Goal: Task Accomplishment & Management: Use online tool/utility

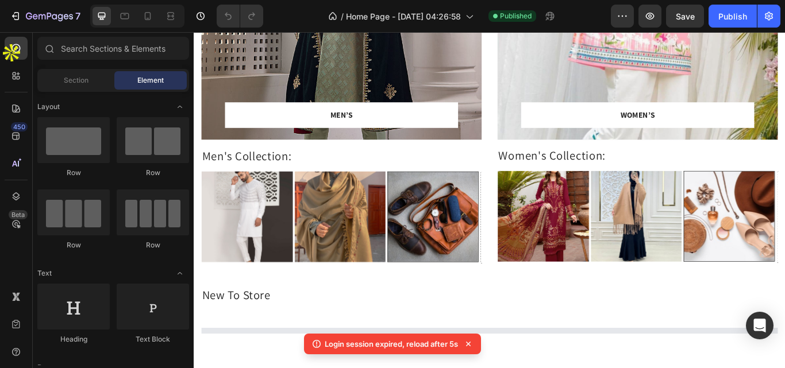
scroll to position [196, 0]
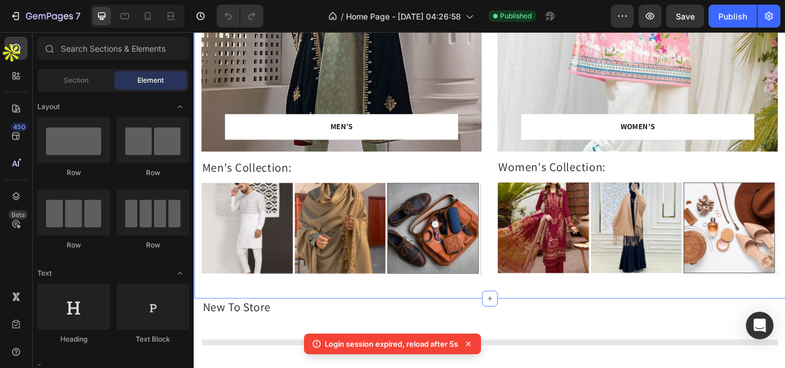
click at [537, 230] on div "MEN’S Text block Row Row Hero Banner Row Men's Collection: Heading Image Image …" at bounding box center [538, 102] width 689 height 484
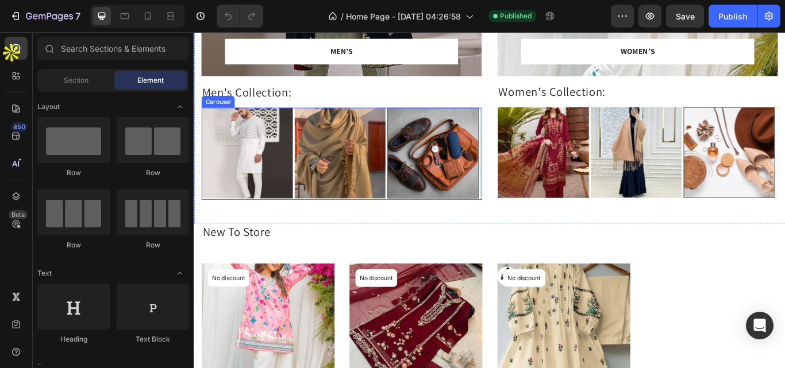
click at [418, 136] on div "Image Image Image Drop element here Drop element here Drop element here" at bounding box center [365, 175] width 327 height 108
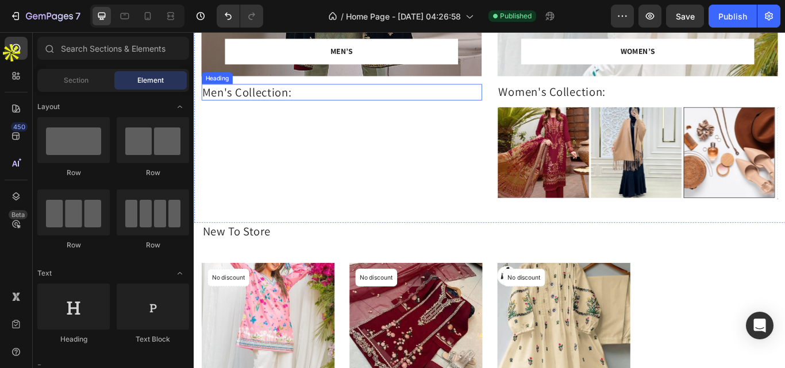
click at [291, 103] on h2 "Men's Collection:" at bounding box center [365, 102] width 327 height 19
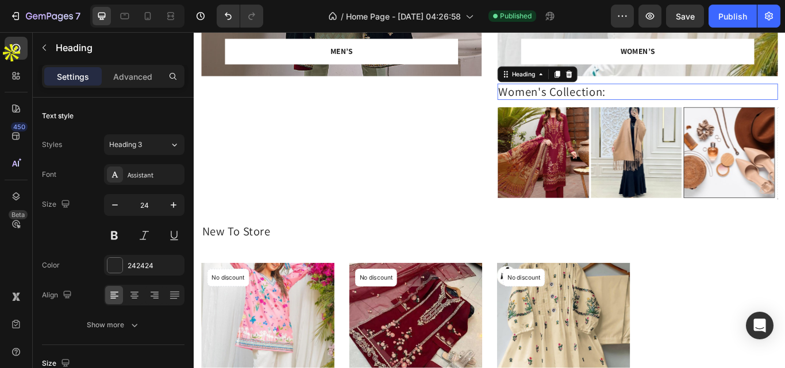
click at [594, 99] on h2 "Women's Collection:" at bounding box center [711, 102] width 327 height 19
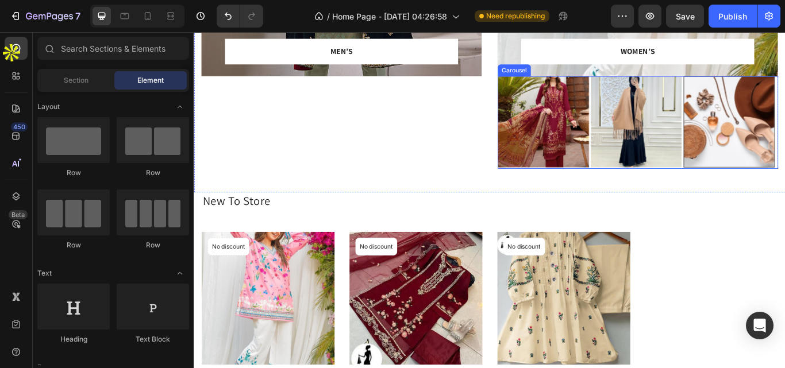
click at [650, 148] on div "Image Image Image Drop element here Drop element here Drop element here" at bounding box center [711, 138] width 327 height 108
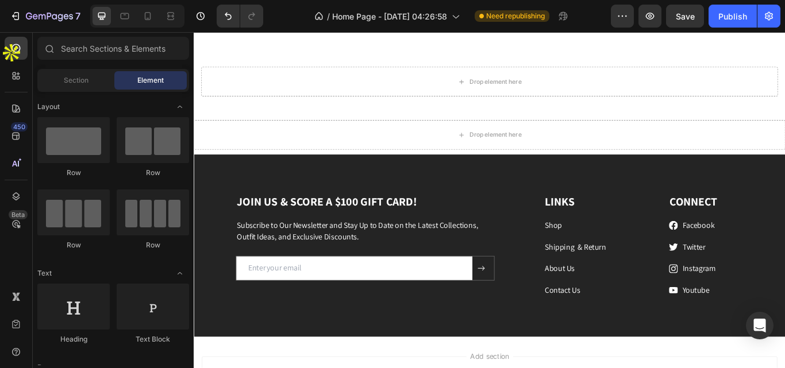
scroll to position [1475, 0]
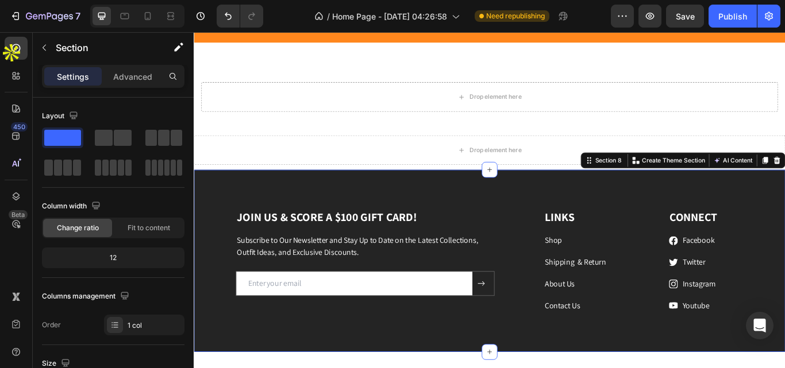
click at [551, 229] on div "JOIN US & SCORE A $100 GIFT CARD! Heading Subscribe to Our Newsletter and Stay …" at bounding box center [538, 299] width 689 height 213
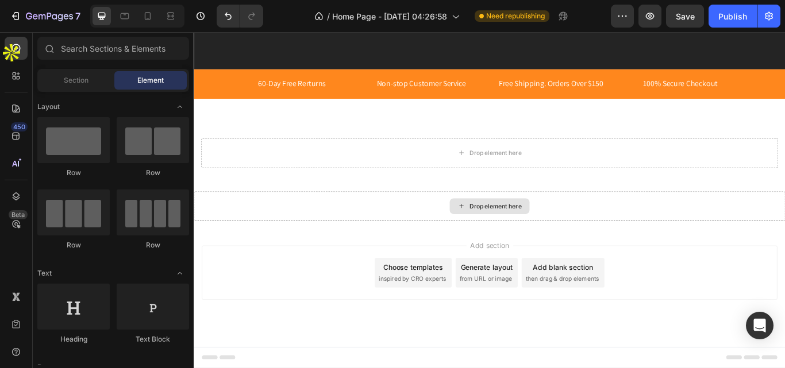
scroll to position [1410, 0]
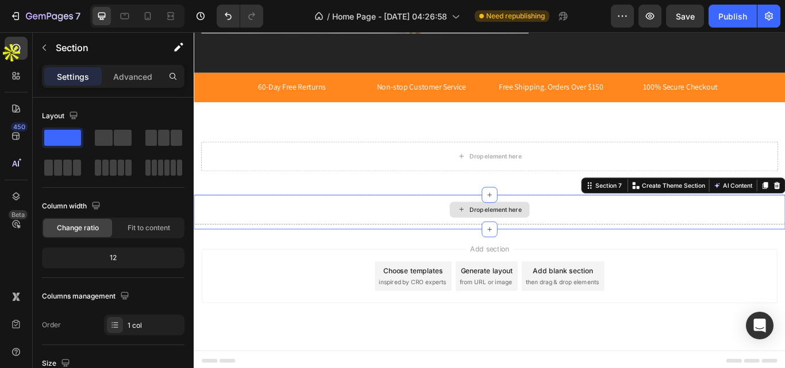
click at [643, 235] on div "Drop element here" at bounding box center [538, 239] width 689 height 34
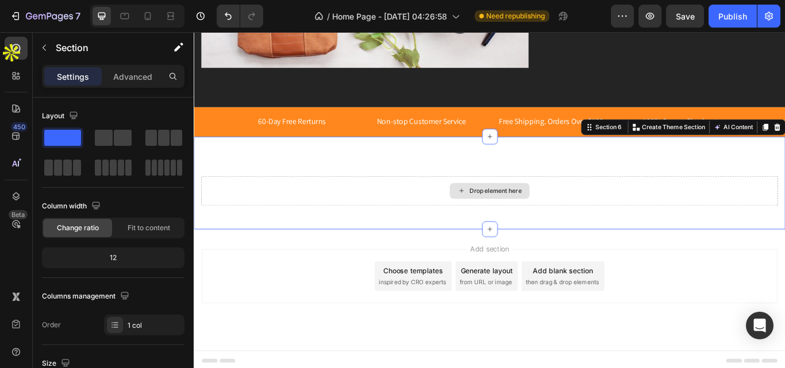
click at [646, 218] on div "Drop element here" at bounding box center [538, 218] width 672 height 34
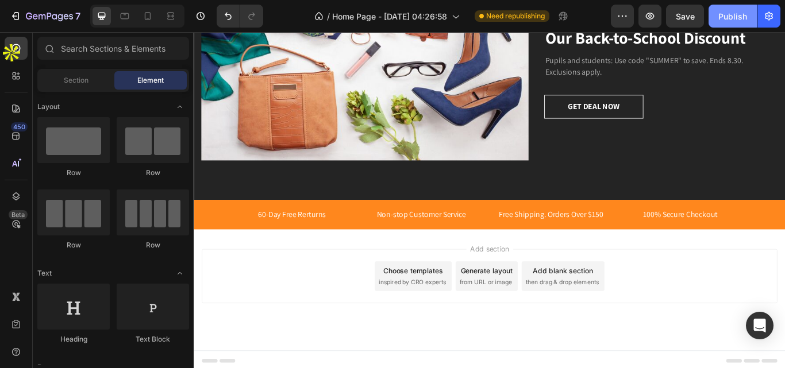
click at [737, 20] on div "Publish" at bounding box center [732, 16] width 29 height 12
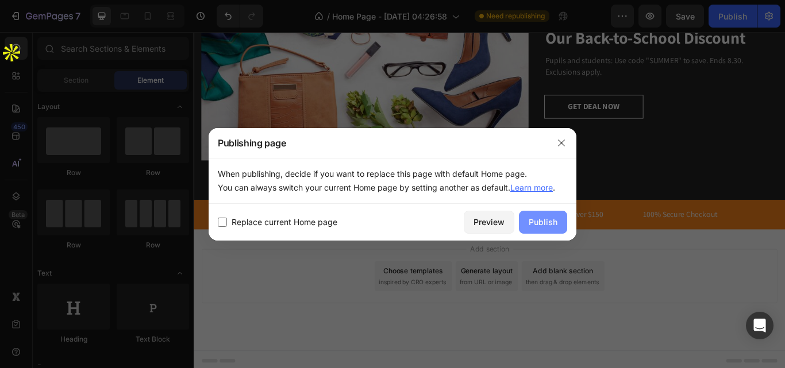
click at [533, 225] on div "Publish" at bounding box center [543, 222] width 29 height 12
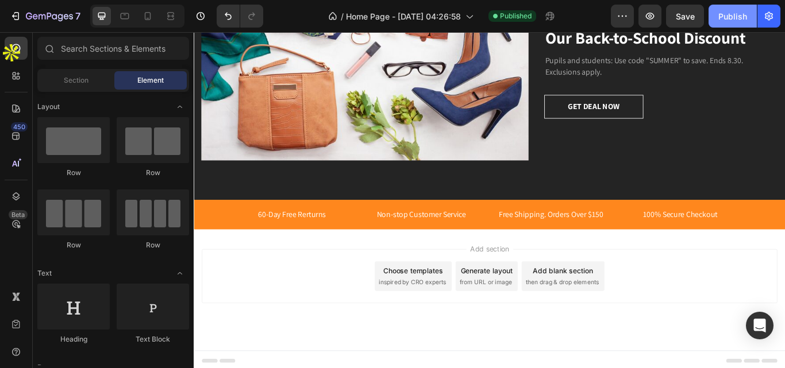
click at [738, 17] on div "Publish" at bounding box center [732, 16] width 29 height 12
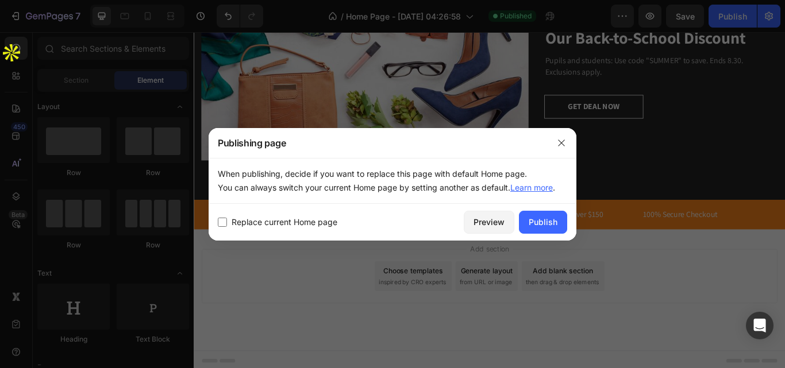
click at [279, 221] on span "Replace current Home page" at bounding box center [285, 222] width 106 height 14
checkbox input "true"
click at [534, 227] on div "Publish" at bounding box center [543, 222] width 29 height 12
